Goal: Task Accomplishment & Management: Use online tool/utility

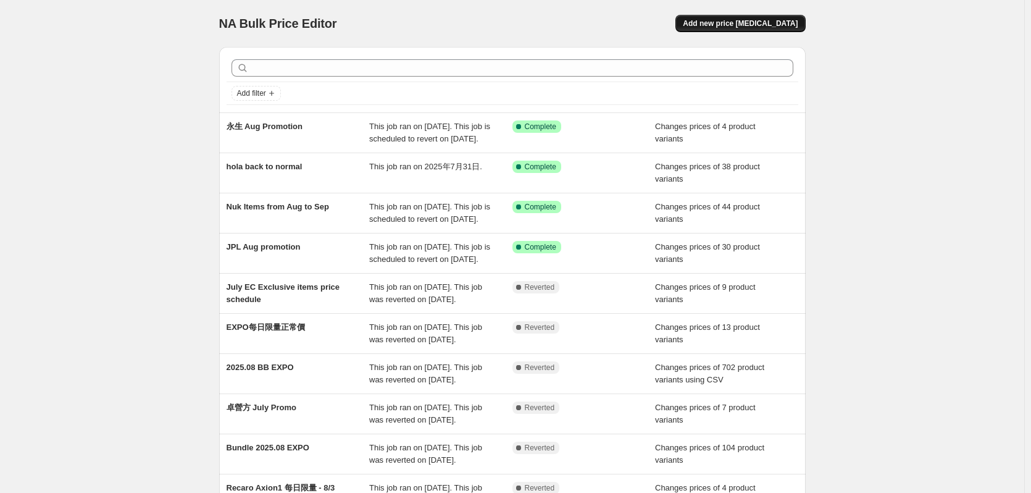
click at [725, 16] on button "Add new price [MEDICAL_DATA]" at bounding box center [740, 23] width 130 height 17
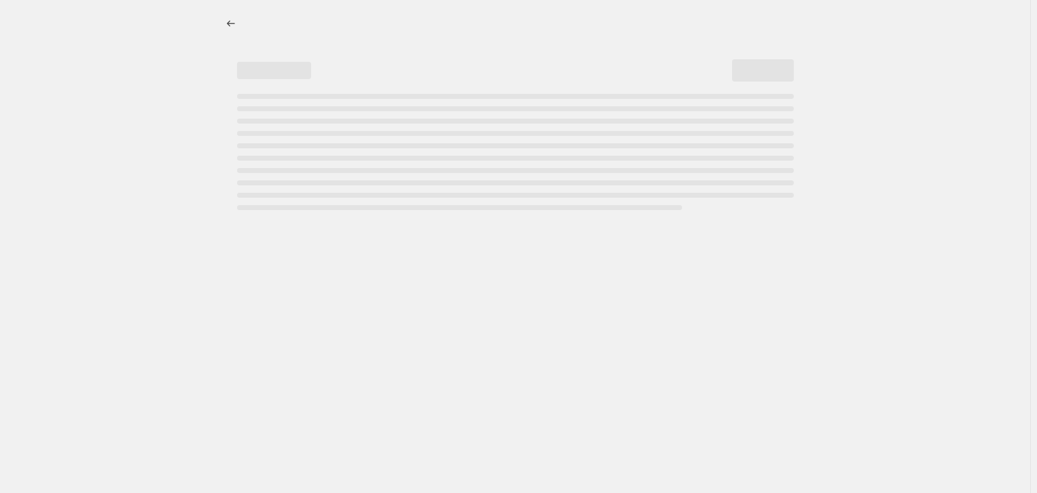
select select "percentage"
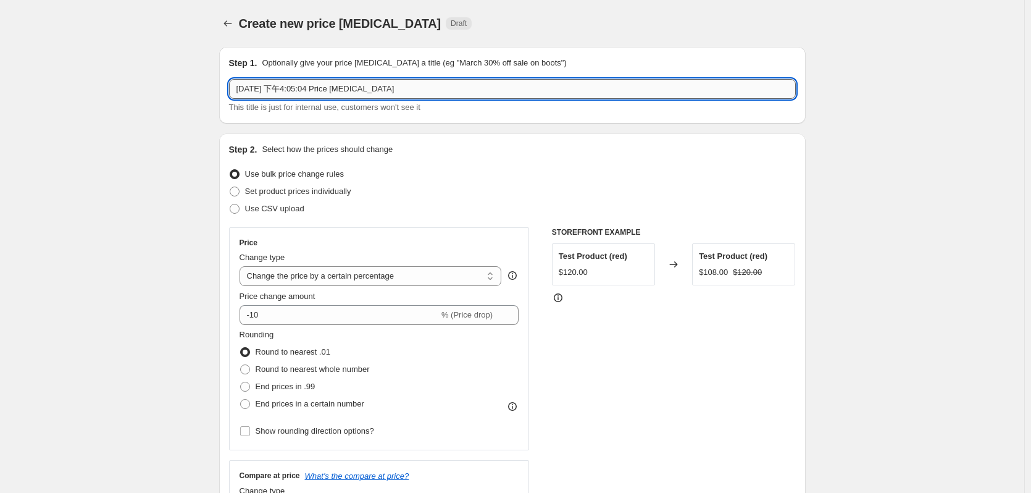
click at [397, 94] on input "[DATE] 下午4:05:04 Price [MEDICAL_DATA]" at bounding box center [512, 89] width 567 height 20
paste input "[PERSON_NAME]"
click at [341, 87] on input "[PERSON_NAME] Promotion" at bounding box center [512, 89] width 567 height 20
paste input "[DATE]"
type input "[PERSON_NAME] Promotion until [DATE]"
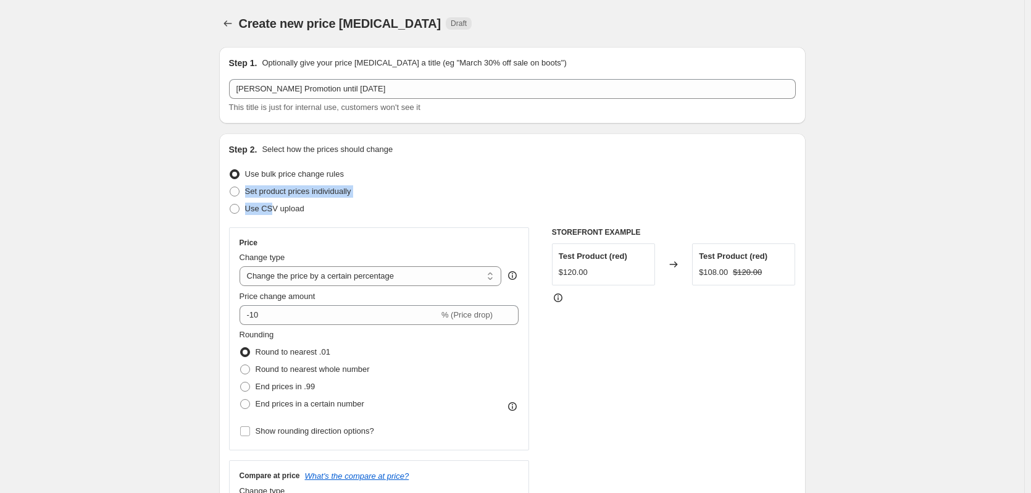
drag, startPoint x: 273, startPoint y: 207, endPoint x: 394, endPoint y: 180, distance: 123.8
click at [394, 179] on ul "Use bulk price change rules Set product prices individually Use CSV upload" at bounding box center [512, 191] width 567 height 52
click at [329, 196] on span "Set product prices individually" at bounding box center [298, 191] width 106 height 12
click at [230, 187] on input "Set product prices individually" at bounding box center [230, 186] width 1 height 1
radio input "true"
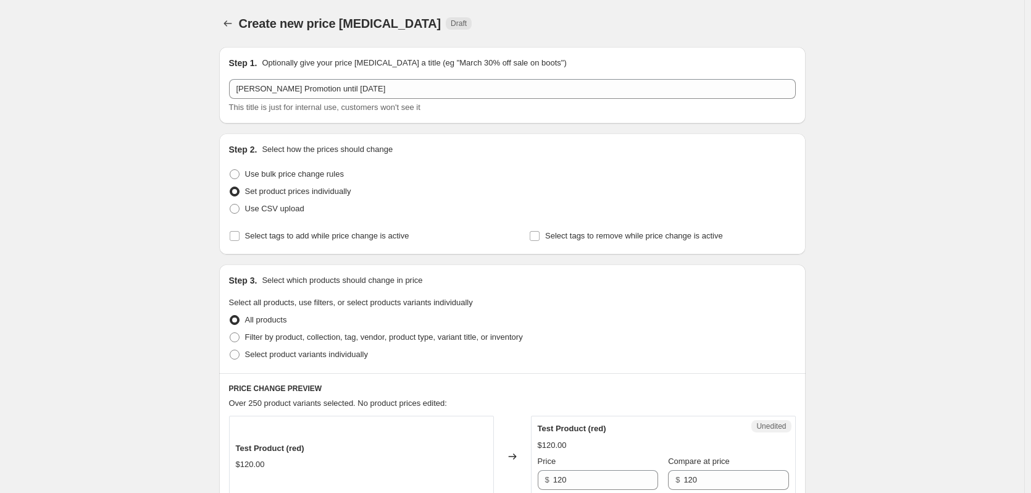
click at [317, 191] on span "Set product prices individually" at bounding box center [298, 190] width 106 height 9
click at [230, 187] on input "Set product prices individually" at bounding box center [230, 186] width 1 height 1
click at [290, 359] on span "Select product variants individually" at bounding box center [306, 353] width 123 height 9
click at [230, 350] on input "Select product variants individually" at bounding box center [230, 349] width 1 height 1
radio input "true"
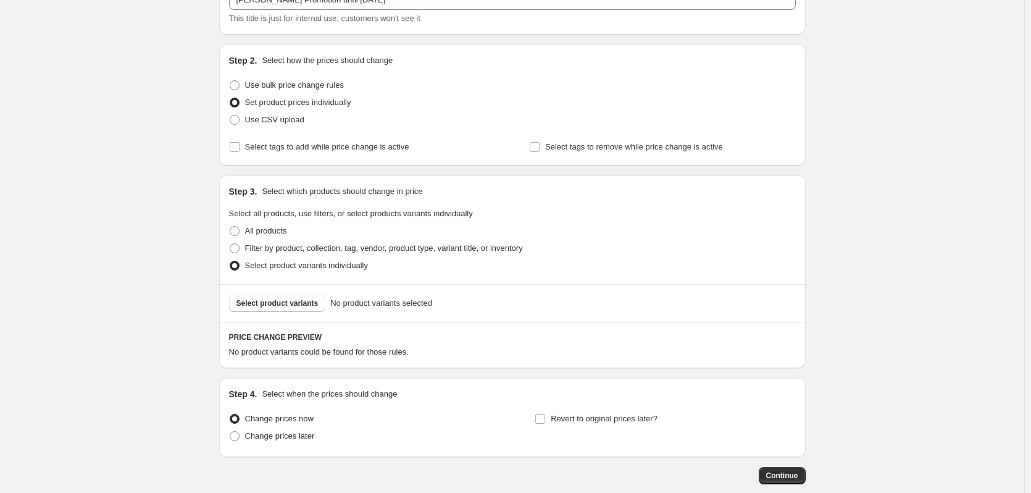
scroll to position [123, 0]
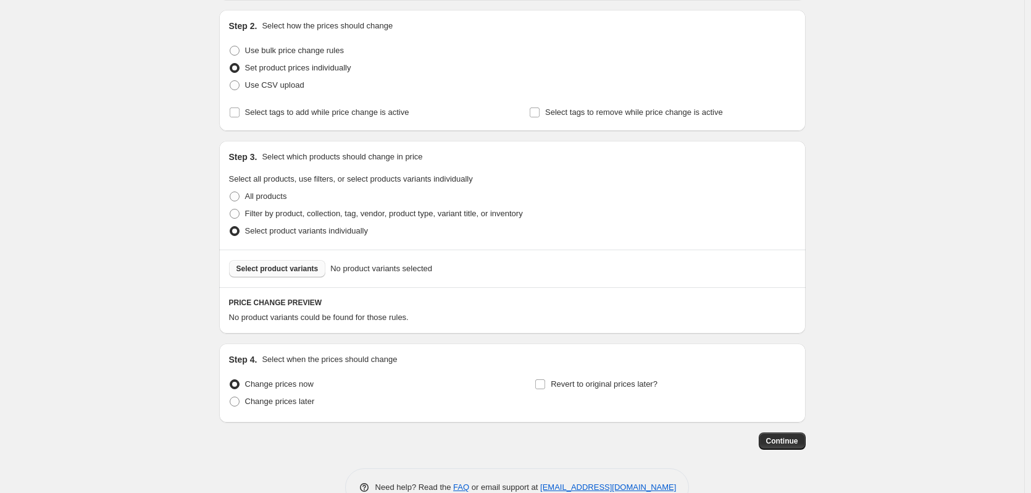
click at [296, 265] on span "Select product variants" at bounding box center [277, 269] width 82 height 10
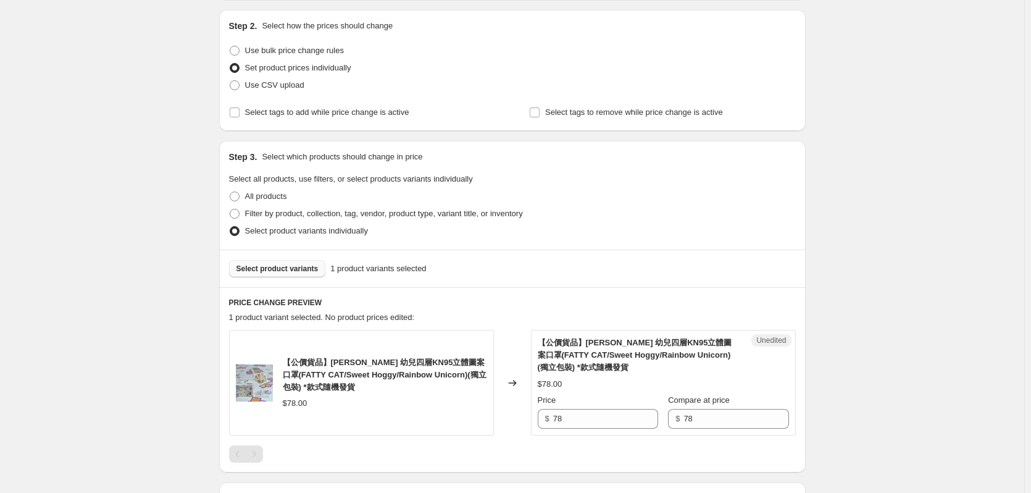
click at [288, 276] on button "Select product variants" at bounding box center [277, 268] width 97 height 17
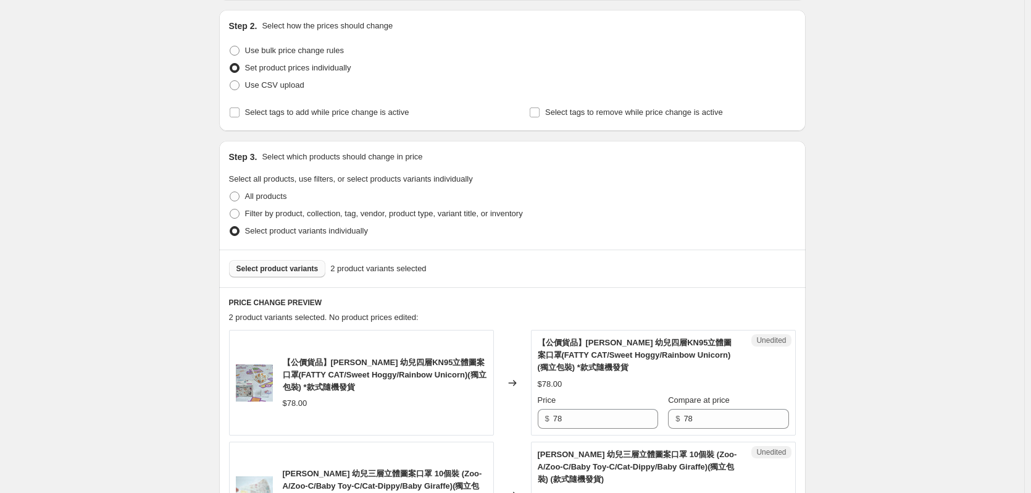
click at [272, 268] on span "Select product variants" at bounding box center [277, 269] width 82 height 10
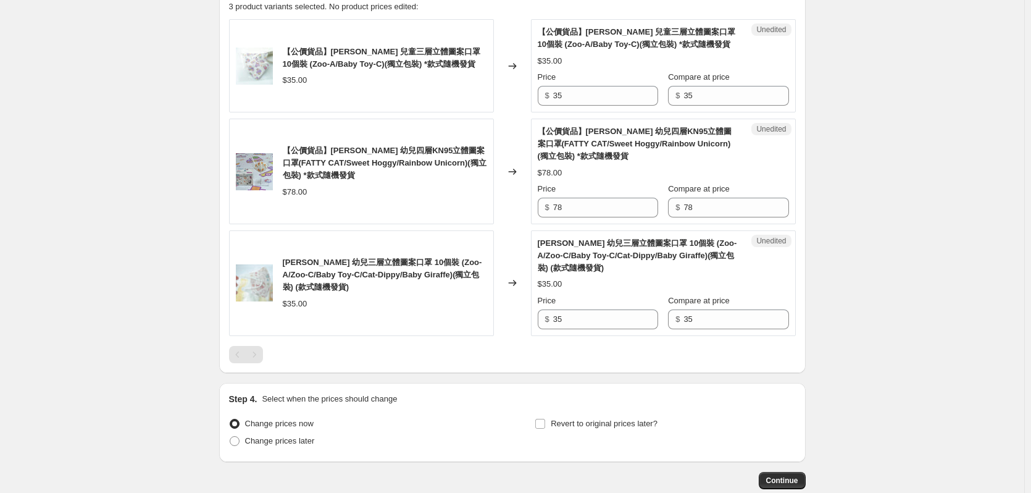
scroll to position [370, 0]
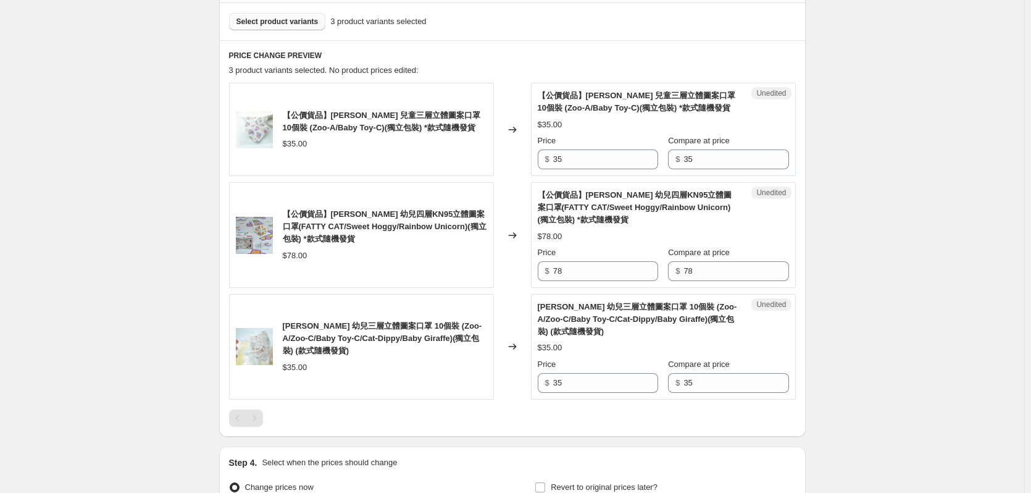
click at [593, 281] on div "Unedited 【公價貨品】[PERSON_NAME] 幼兒四層KN95立體圖案口罩(FATTY CAT/Sweet Hoggy/Rainbow Unico…" at bounding box center [663, 235] width 265 height 106
click at [593, 276] on input "78" at bounding box center [605, 271] width 105 height 20
drag, startPoint x: 635, startPoint y: 276, endPoint x: 453, endPoint y: 297, distance: 183.3
click at [463, 296] on div "【公價貨品】[PERSON_NAME] 兒童三層立體圖案口罩 10個裝 (Zoo-A/Baby Toy-C)(獨立包裝) *款式隨機發貨 $35.00 Cha…" at bounding box center [512, 241] width 567 height 316
type input "62.4"
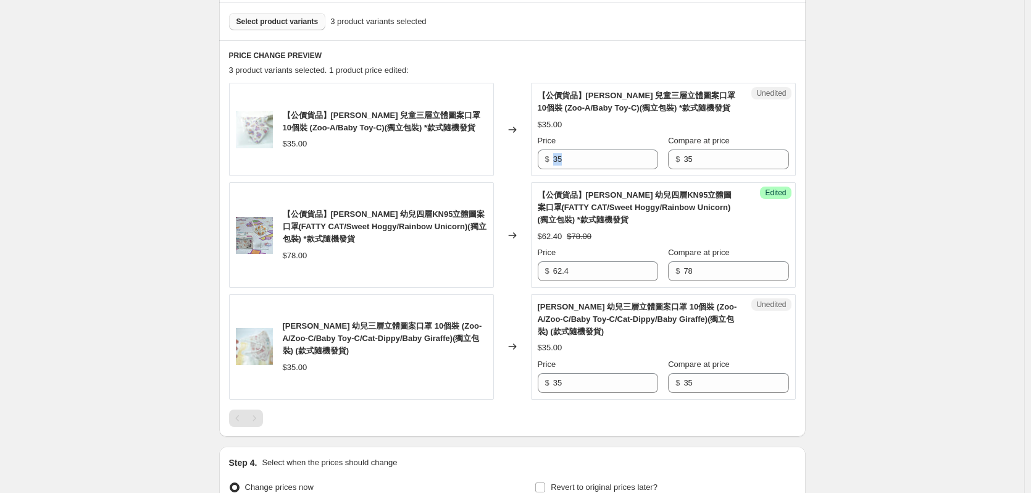
drag, startPoint x: 603, startPoint y: 148, endPoint x: 546, endPoint y: 161, distance: 58.8
click at [544, 159] on div "Price $ 35" at bounding box center [598, 152] width 120 height 35
click at [587, 167] on input "35" at bounding box center [605, 159] width 105 height 20
click at [540, 160] on div "$ 35" at bounding box center [598, 159] width 120 height 20
type input "28"
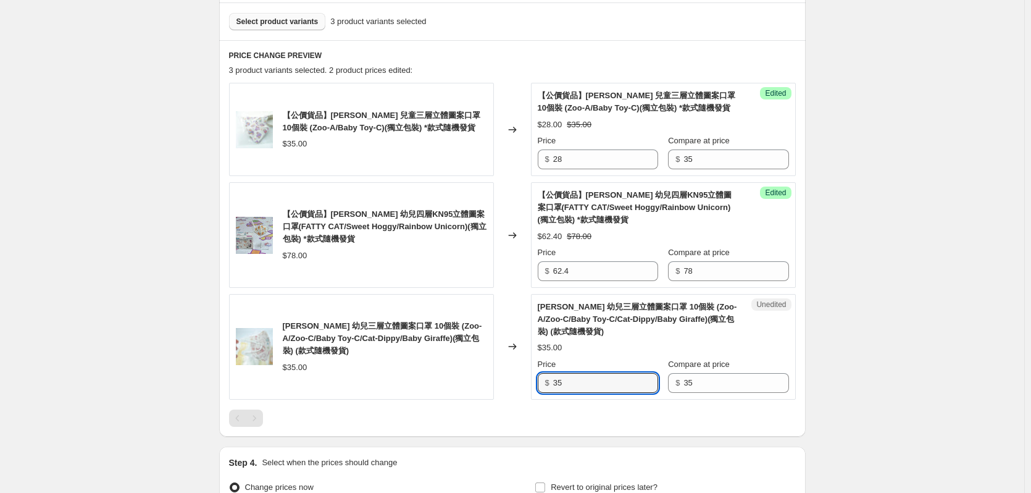
drag, startPoint x: 510, startPoint y: 385, endPoint x: 492, endPoint y: 388, distance: 18.8
click at [492, 388] on div "[PERSON_NAME] 幼兒三層立體圖案口罩 10個裝 (Zoo-A/Zoo-C/Baby Toy-C/Cat-Dippy/Baby Giraffe)(獨…" at bounding box center [512, 347] width 567 height 106
type input "28"
click at [844, 286] on div "Create new price [MEDICAL_DATA]. This page is ready Create new price [MEDICAL_D…" at bounding box center [512, 129] width 1024 height 998
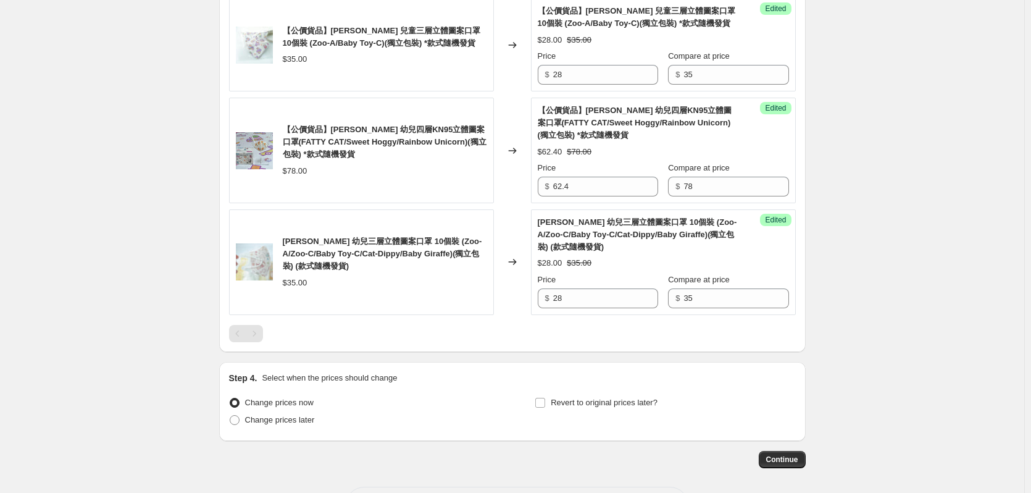
scroll to position [505, 0]
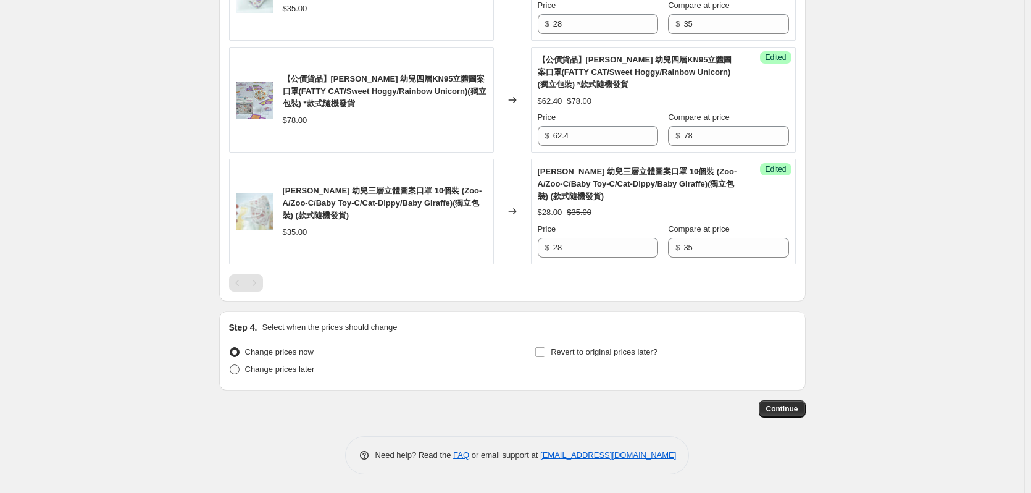
click at [260, 374] on span "Change prices later" at bounding box center [280, 369] width 70 height 12
click at [230, 365] on input "Change prices later" at bounding box center [230, 364] width 1 height 1
radio input "true"
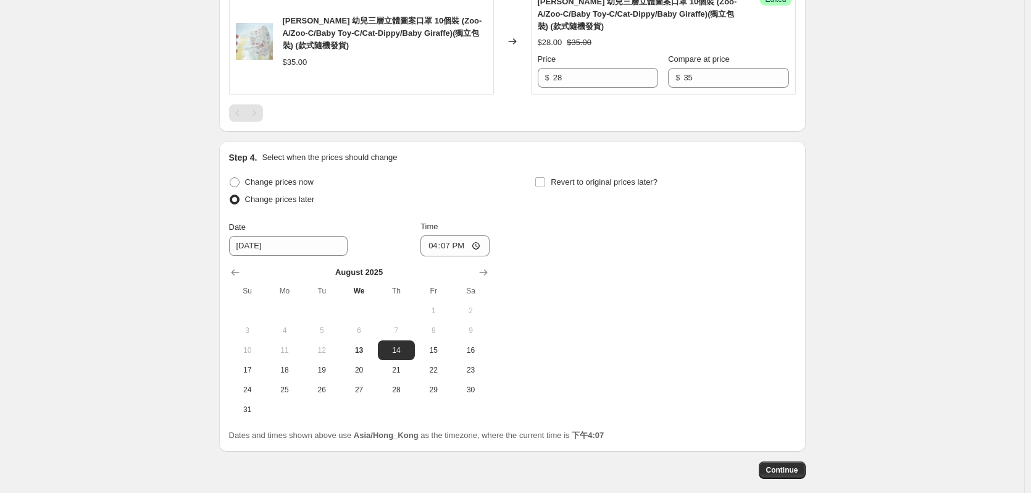
scroll to position [736, 0]
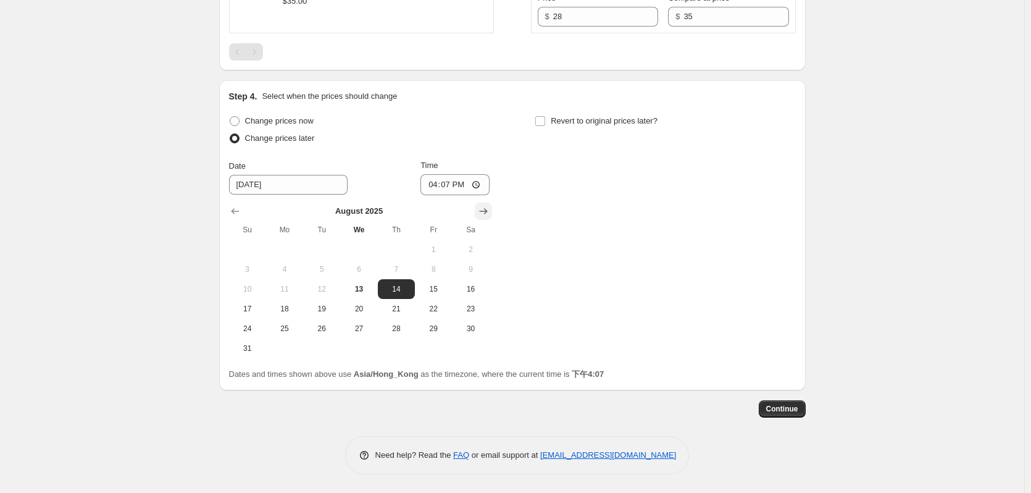
click at [487, 205] on icon "Show next month, September 2025" at bounding box center [483, 211] width 12 height 12
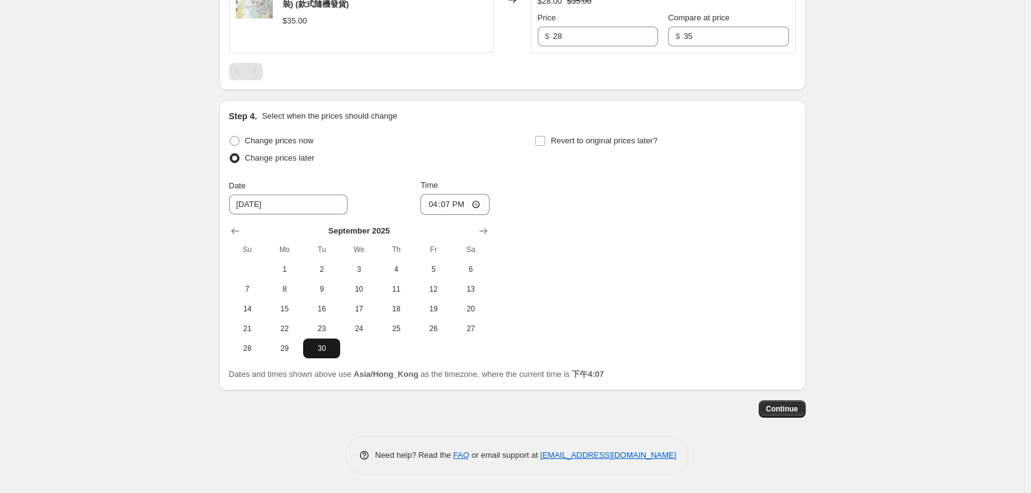
click at [327, 355] on button "30" at bounding box center [321, 348] width 37 height 20
type input "[DATE]"
drag, startPoint x: 462, startPoint y: 200, endPoint x: 454, endPoint y: 206, distance: 10.3
click at [462, 200] on input "16:07" at bounding box center [454, 204] width 69 height 21
click at [453, 206] on input "16:07" at bounding box center [454, 204] width 69 height 21
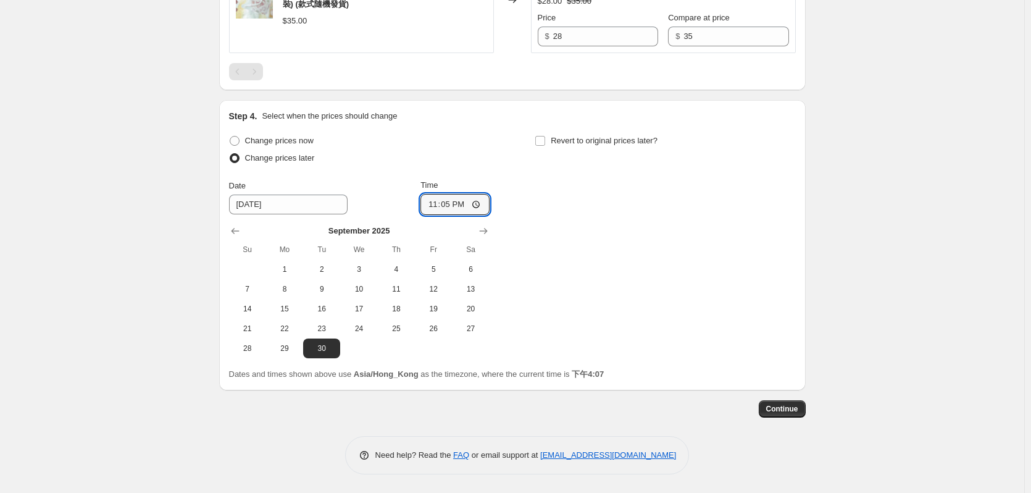
type input "23:59"
click at [784, 410] on span "Continue" at bounding box center [782, 409] width 32 height 10
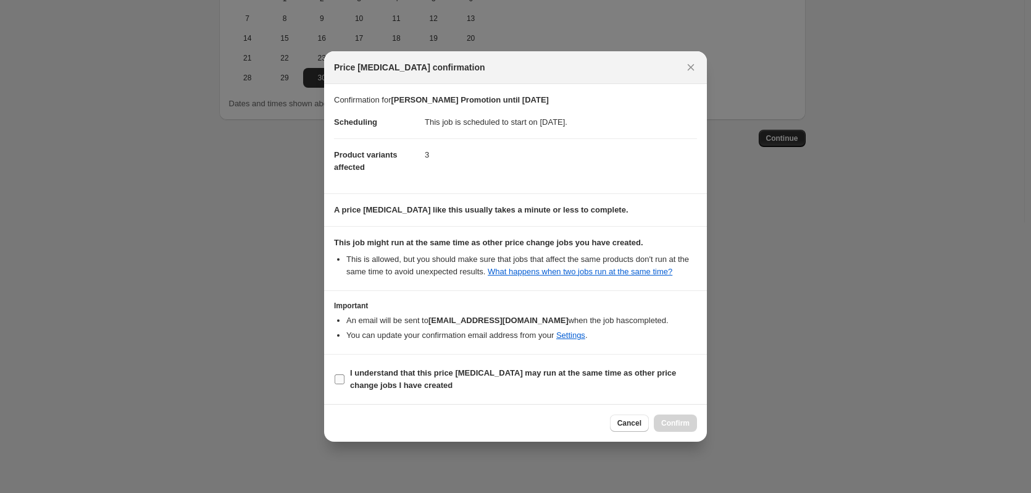
click at [475, 380] on span "I understand that this price [MEDICAL_DATA] may run at the same time as other p…" at bounding box center [523, 379] width 347 height 25
click at [344, 380] on input "I understand that this price [MEDICAL_DATA] may run at the same time as other p…" at bounding box center [340, 379] width 10 height 10
checkbox input "true"
click at [662, 417] on button "Confirm" at bounding box center [675, 422] width 43 height 17
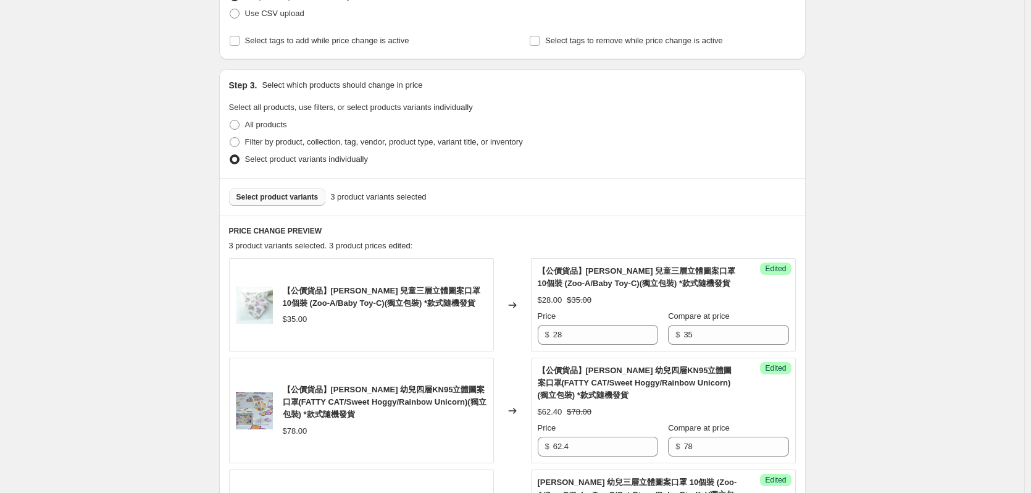
scroll to position [717, 0]
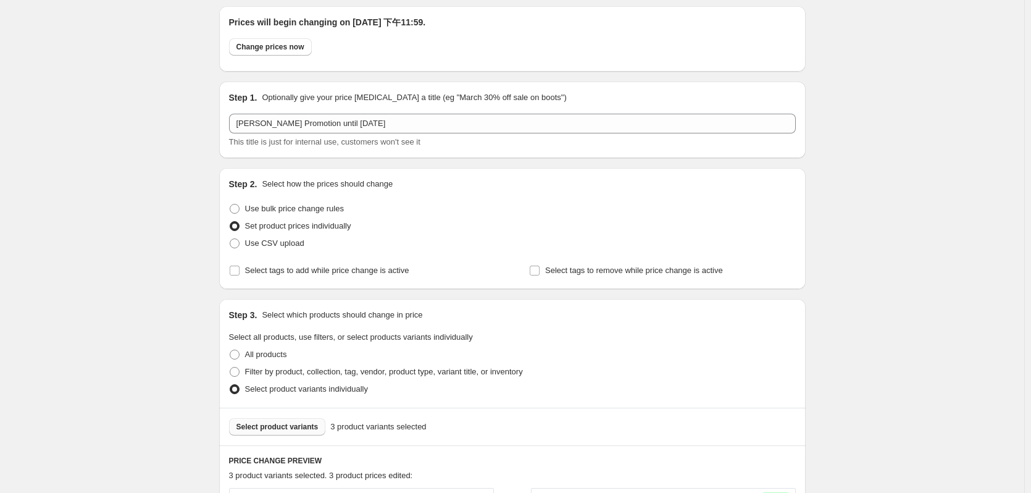
scroll to position [0, 0]
